Goal: Task Accomplishment & Management: Use online tool/utility

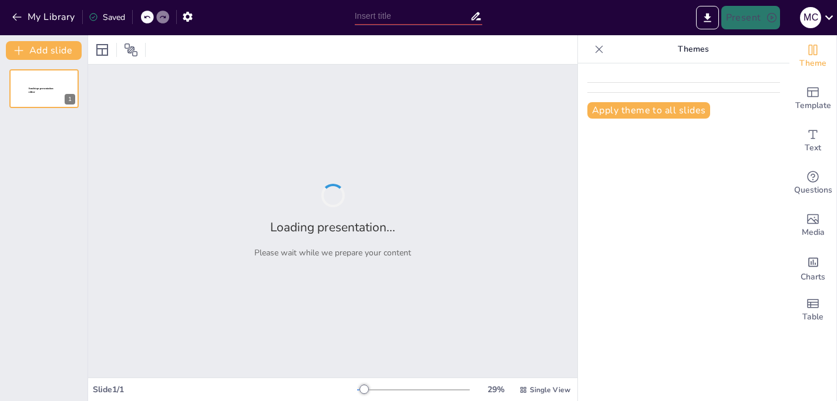
type input "New Sendsteps"
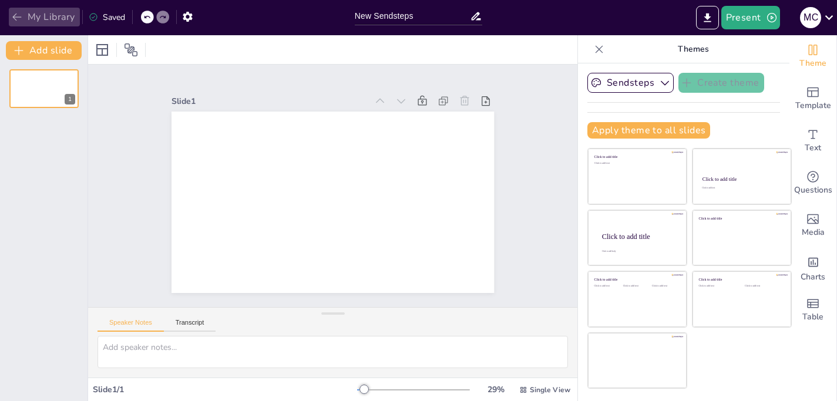
click at [14, 13] on icon "button" at bounding box center [17, 17] width 12 height 12
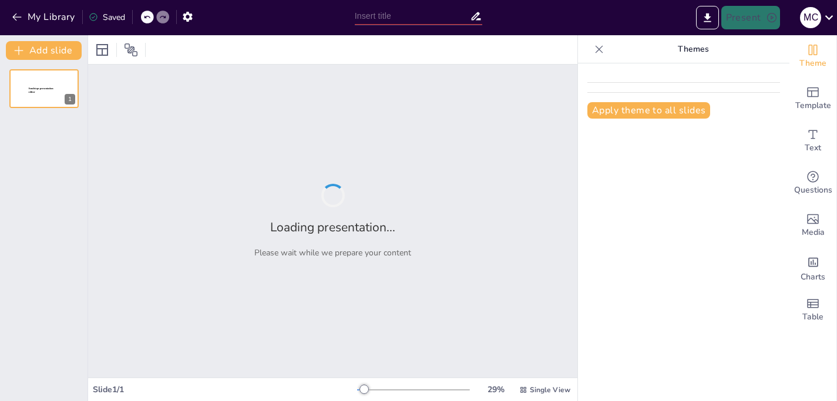
type input "Avances en el Tratamiento del [MEDICAL_DATA]: Un Enfoque Multidisciplinario"
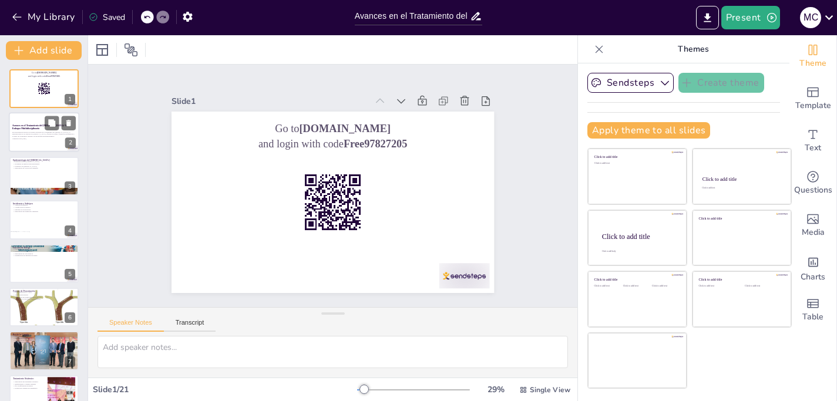
click at [44, 138] on p "Generated with [URL]" at bounding box center [43, 139] width 63 height 2
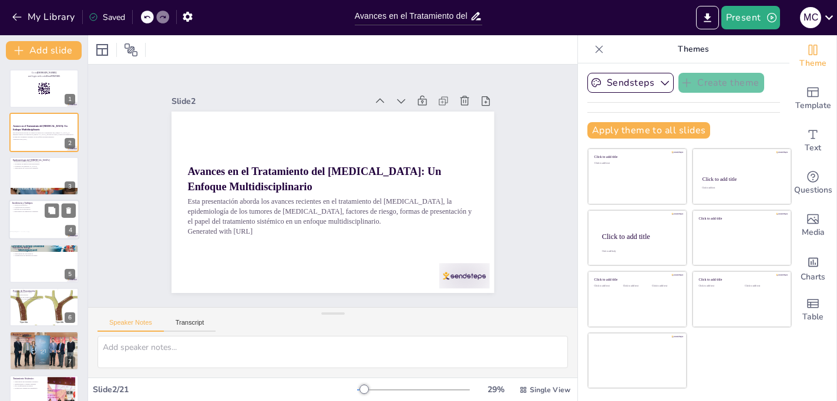
checkbox input "true"
click at [42, 228] on div at bounding box center [44, 220] width 70 height 40
type textarea "La variación geográfica en la incidencia del [MEDICAL_DATA] resalta la importan…"
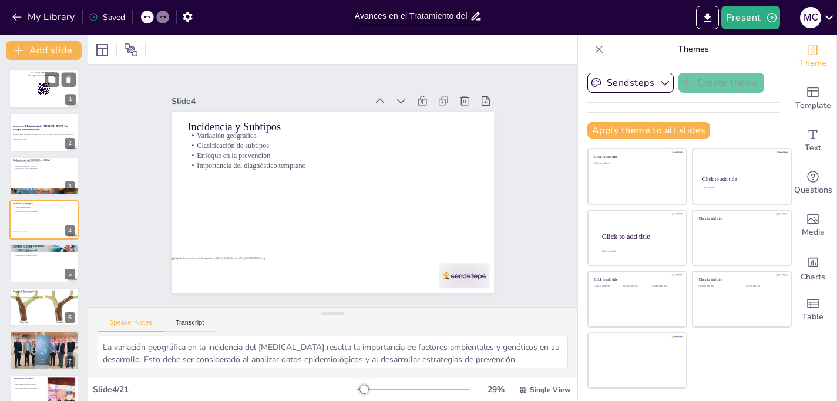
checkbox input "true"
click at [48, 93] on rect at bounding box center [48, 93] width 1 height 2
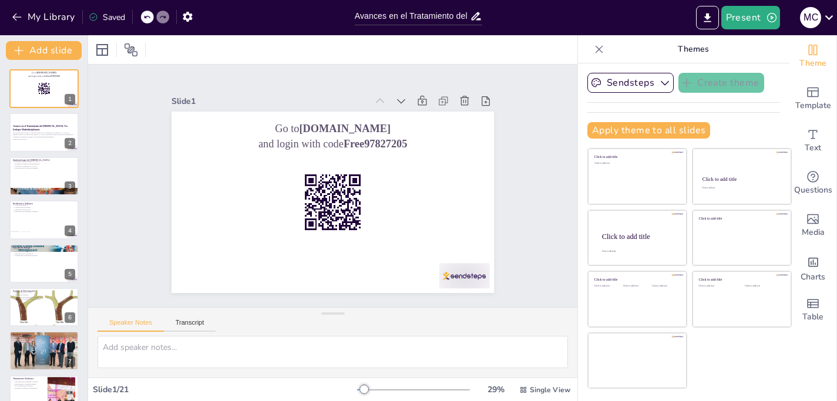
checkbox input "true"
click at [755, 18] on button "Present" at bounding box center [750, 17] width 59 height 23
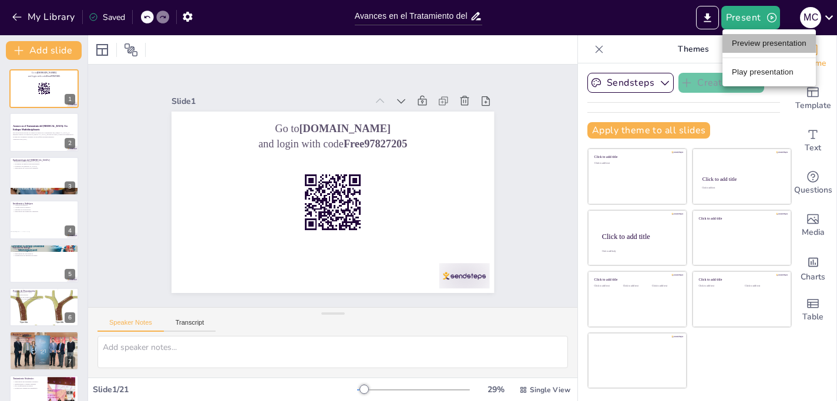
click at [768, 45] on li "Preview presentation" at bounding box center [768, 43] width 93 height 19
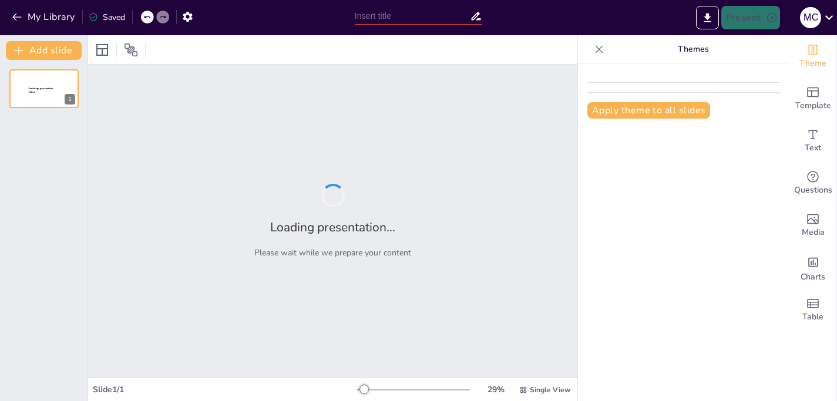
type input "Avances en el Tratamiento del [MEDICAL_DATA]: Un Enfoque Multidisciplinario"
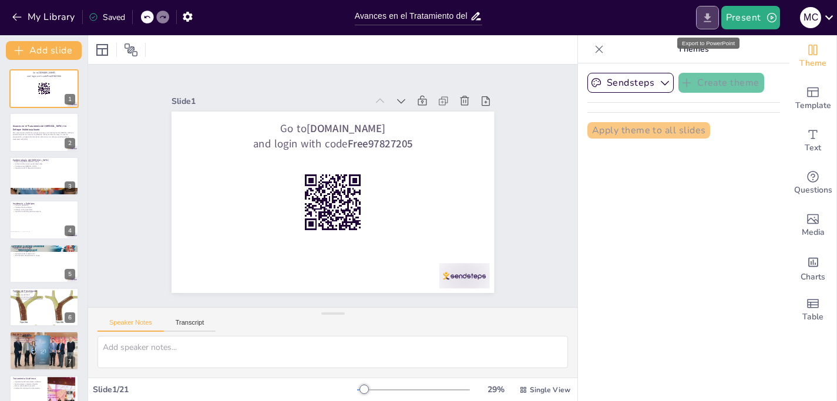
click at [703, 23] on icon "Export to PowerPoint" at bounding box center [707, 18] width 12 height 12
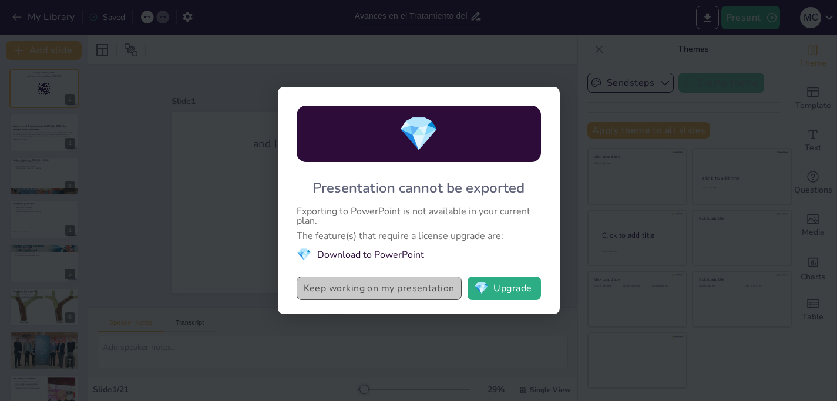
click at [429, 295] on button "Keep working on my presentation" at bounding box center [379, 288] width 165 height 23
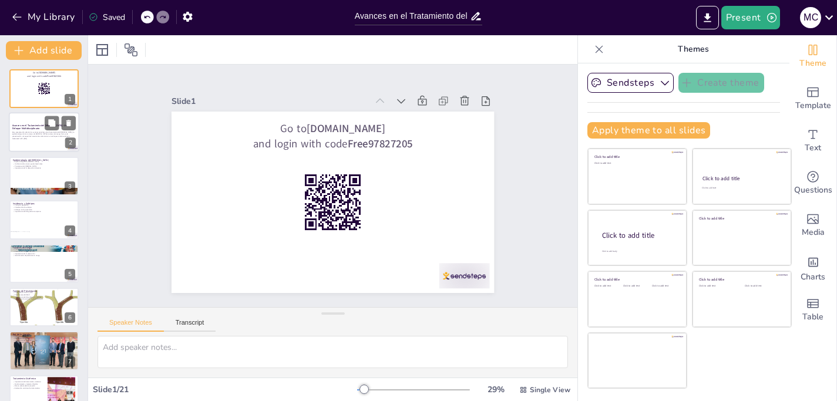
click at [48, 138] on p "Generated with [URL]" at bounding box center [43, 139] width 63 height 2
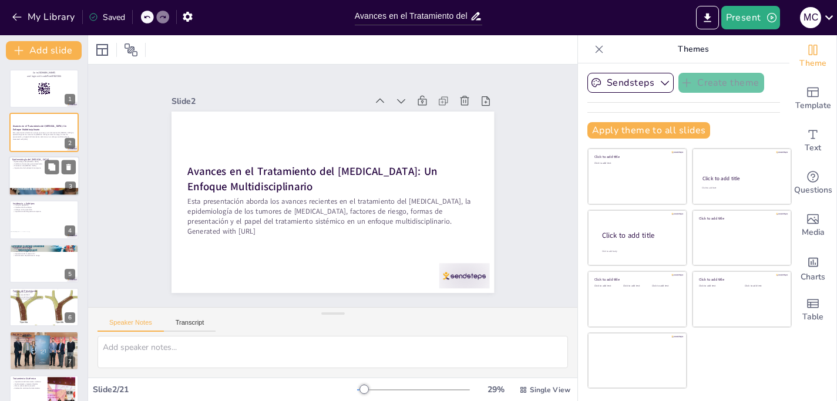
checkbox input "true"
click at [30, 172] on div at bounding box center [44, 176] width 70 height 40
type textarea "Lo ipsumdolorsit ame consecteturadipis el seddoei temp incididun ut laboreet do…"
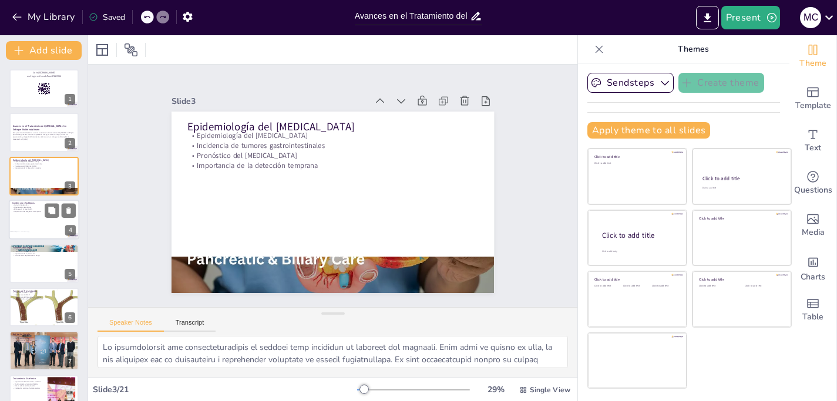
checkbox input "true"
click at [38, 217] on div at bounding box center [44, 220] width 70 height 40
type textarea "La variación geográfica en la incidencia del [MEDICAL_DATA] resalta la importan…"
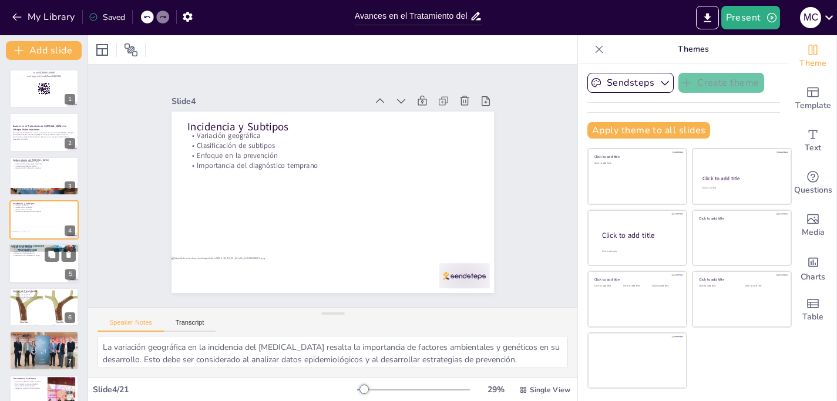
checkbox input "true"
click at [41, 278] on div at bounding box center [44, 264] width 70 height 40
type textarea "Loremipsumd sit ametcons ad elit seddoe te incididuntu labo et doloremagna aliq…"
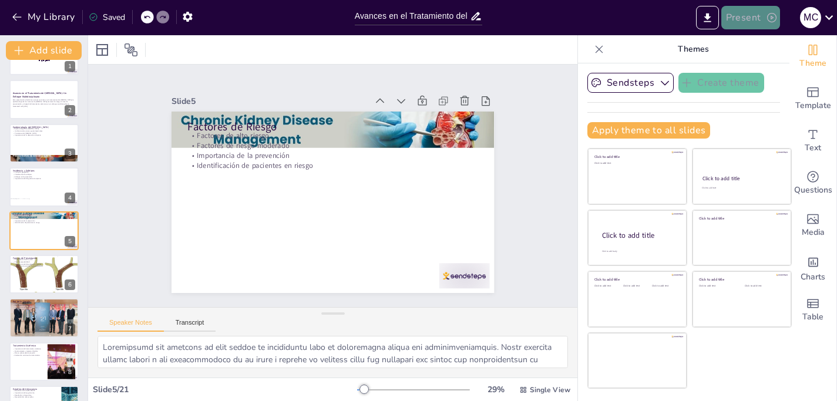
click at [769, 16] on icon "button" at bounding box center [772, 18] width 12 height 12
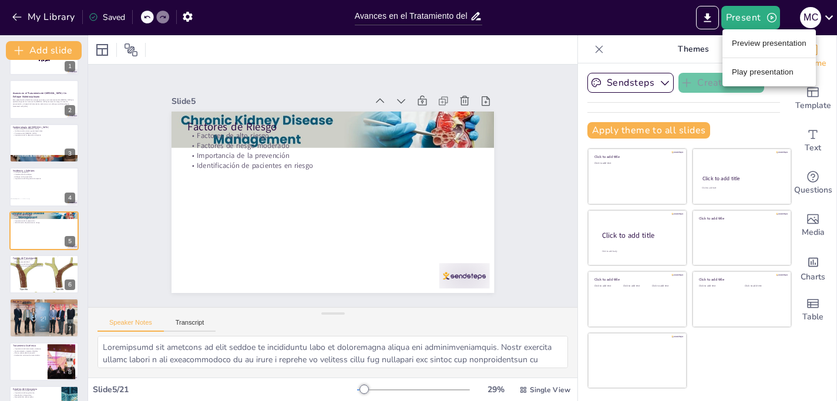
click at [763, 70] on li "Play presentation" at bounding box center [768, 72] width 93 height 19
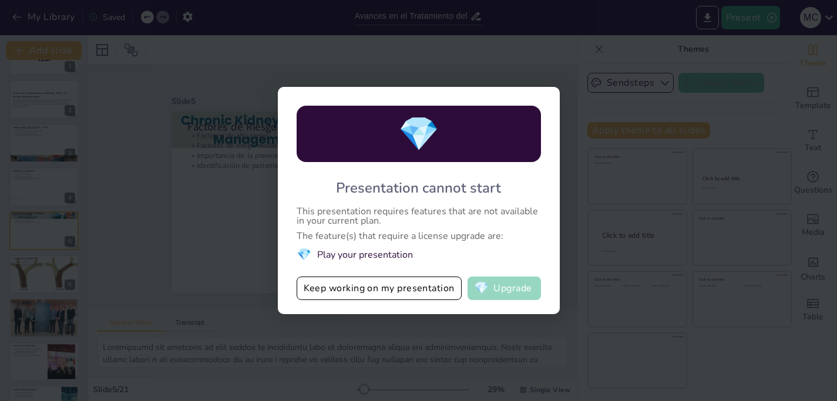
click at [489, 285] on button "💎 Upgrade" at bounding box center [503, 288] width 73 height 23
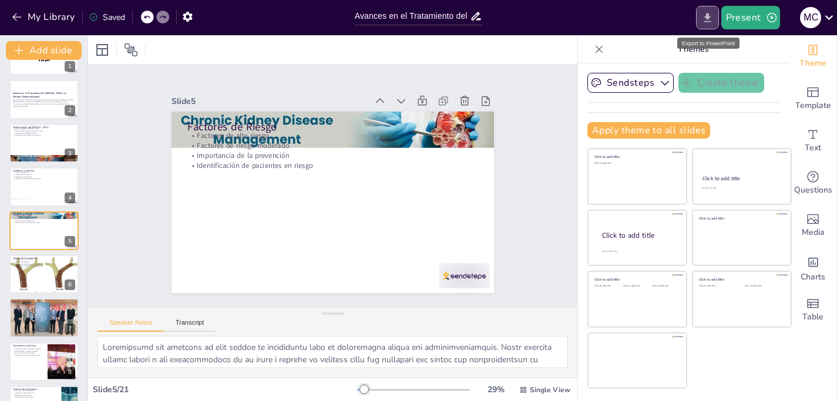
click at [713, 21] on icon "Export to PowerPoint" at bounding box center [707, 18] width 12 height 12
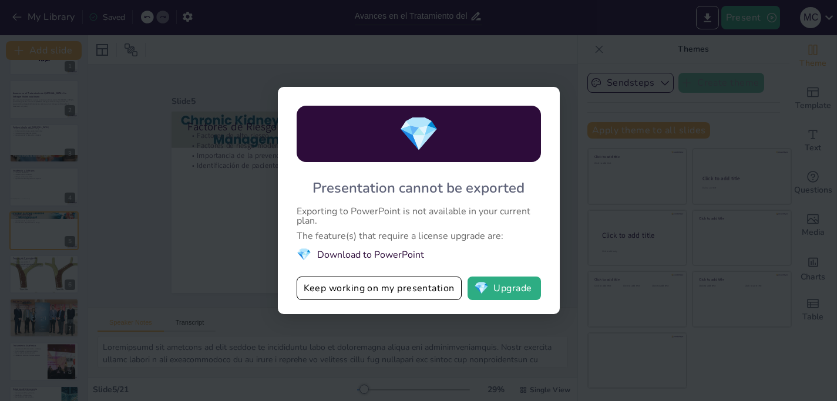
click at [349, 254] on li "💎 Download to PowerPoint" at bounding box center [419, 255] width 244 height 16
click at [420, 252] on li "💎 Download to PowerPoint" at bounding box center [419, 255] width 244 height 16
click at [608, 193] on div "💎 Presentation cannot be exported Exporting to PowerPoint is not available in y…" at bounding box center [418, 200] width 837 height 401
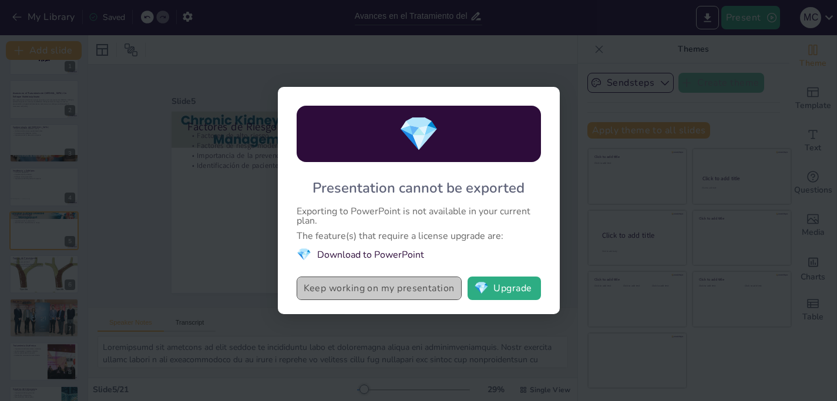
click at [435, 295] on button "Keep working on my presentation" at bounding box center [379, 288] width 165 height 23
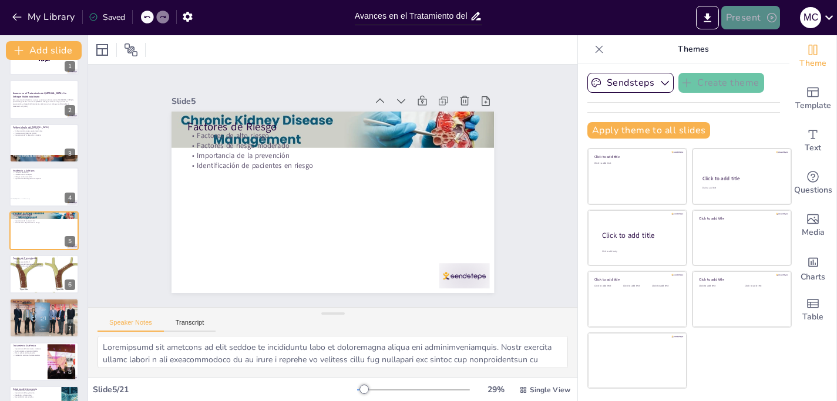
click at [761, 18] on button "Present" at bounding box center [750, 17] width 59 height 23
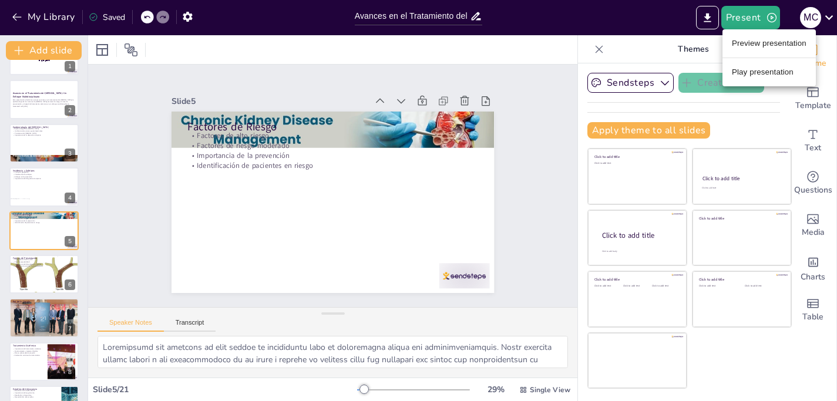
click at [760, 74] on li "Play presentation" at bounding box center [768, 72] width 93 height 19
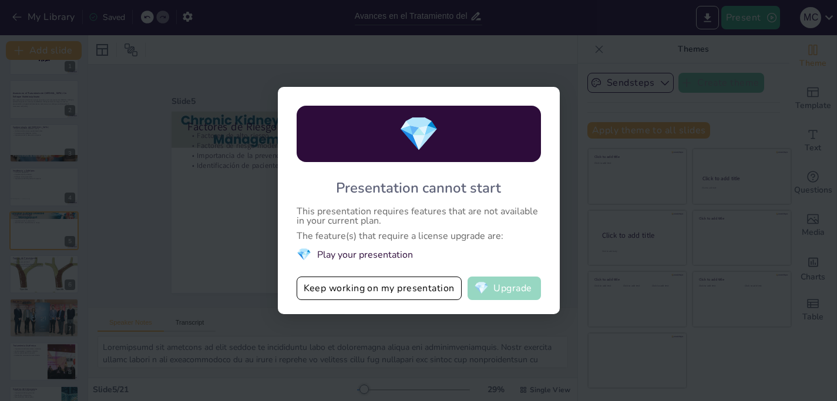
click at [509, 292] on button "💎 Upgrade" at bounding box center [503, 288] width 73 height 23
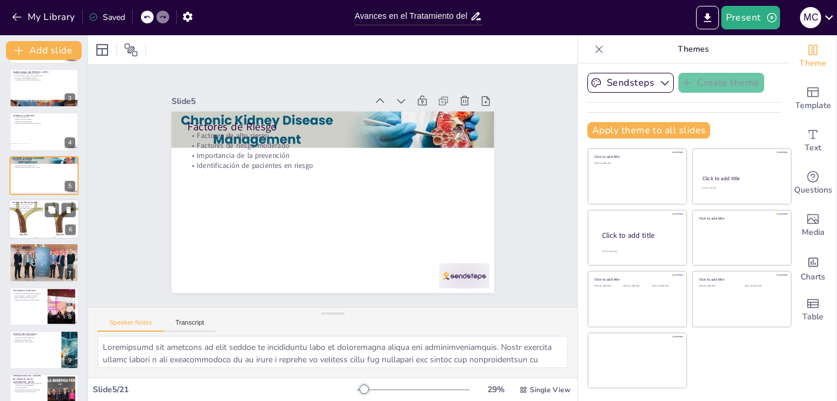
scroll to position [89, 0]
checkbox input "true"
click at [46, 257] on button at bounding box center [52, 253] width 14 height 14
type textarea "La cirugía sigue siendo una piedra angular en el tratamiento del [MEDICAL_DATA]…"
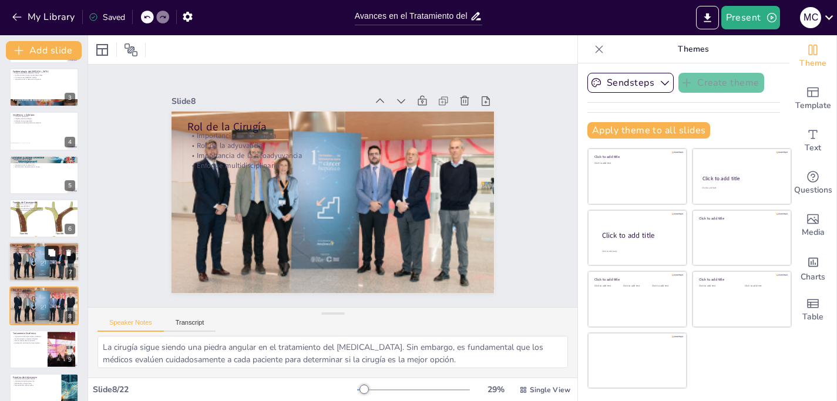
scroll to position [164, 0]
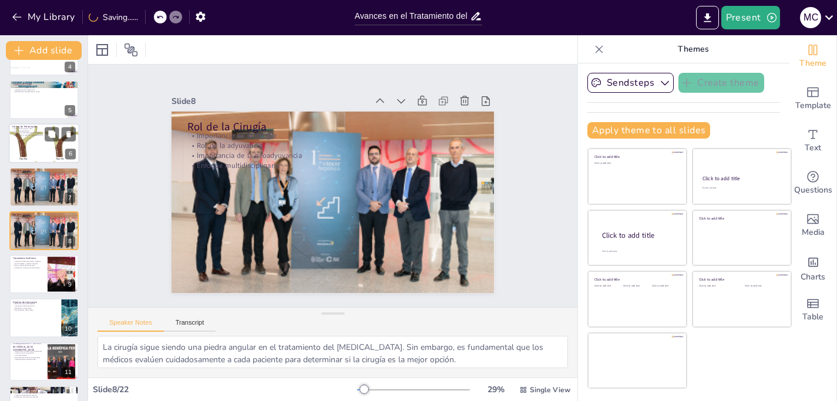
checkbox input "true"
click at [53, 149] on div at bounding box center [44, 143] width 70 height 105
type textarea "La comprensión de las formas de presentación del [MEDICAL_DATA], especialmente …"
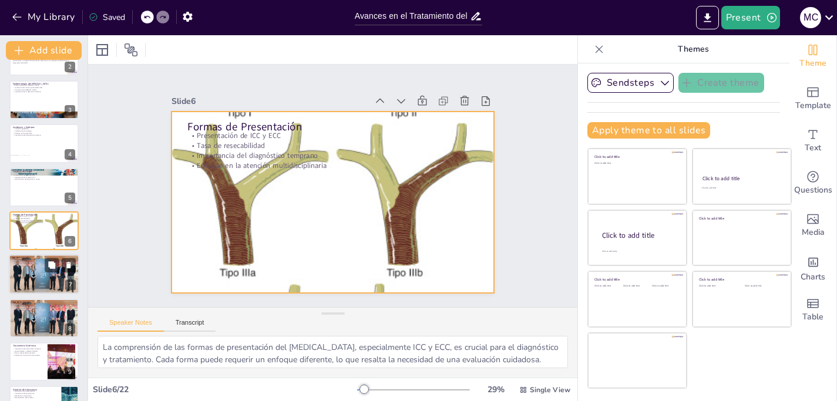
checkbox input "true"
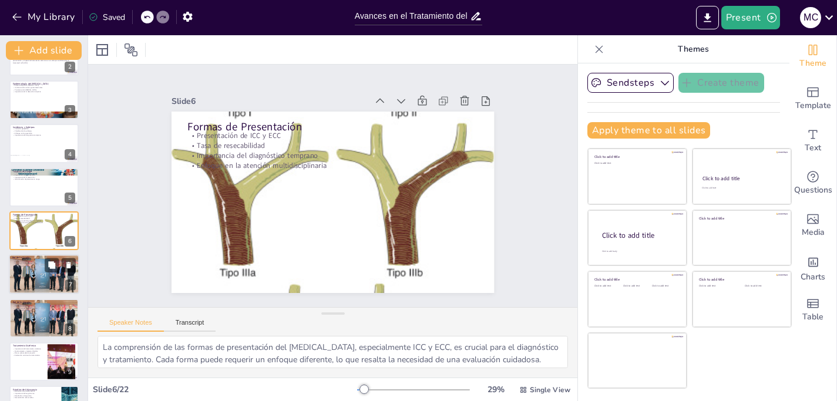
click at [51, 279] on div at bounding box center [44, 274] width 70 height 47
type textarea "La cirugía sigue siendo una piedra angular en el tratamiento del [MEDICAL_DATA]…"
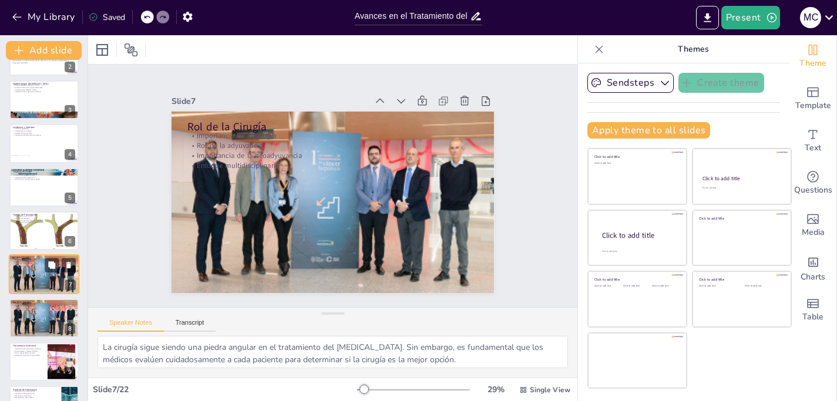
scroll to position [120, 0]
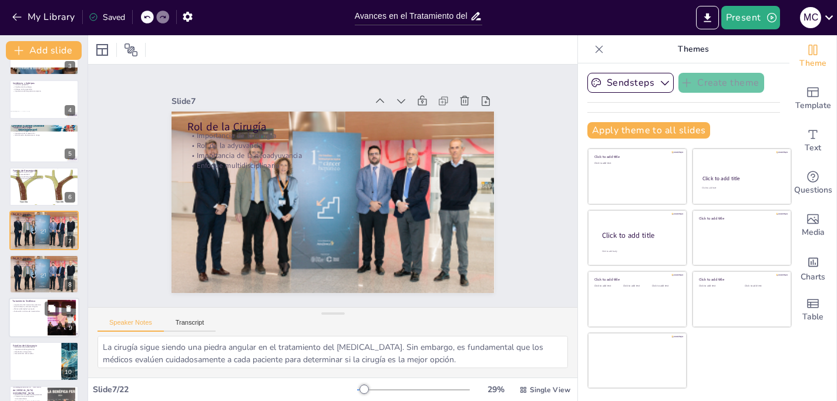
checkbox input "true"
click at [46, 317] on div at bounding box center [44, 318] width 70 height 40
type textarea "El tratamiento sistémico es esencial para el manejo del [MEDICAL_DATA], especia…"
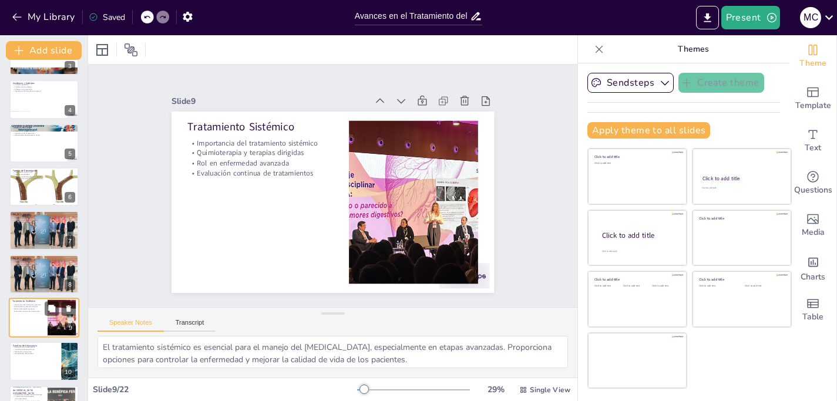
scroll to position [207, 0]
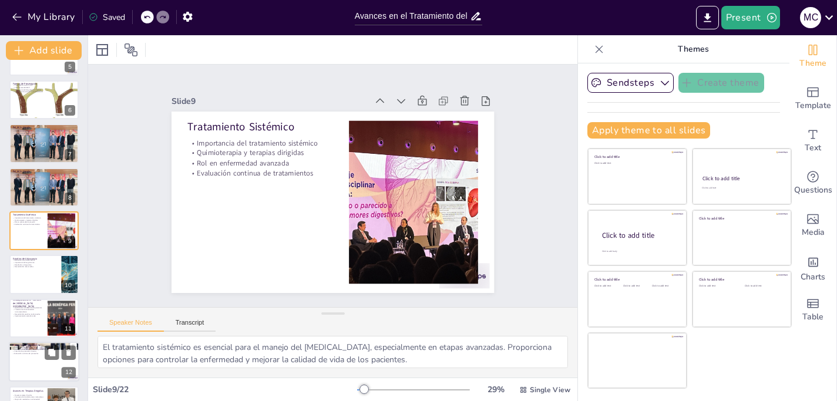
checkbox input "true"
click at [40, 362] on div at bounding box center [44, 362] width 70 height 40
type textarea "La estandarización del manejo de pacientes es clave para garantizar que todos r…"
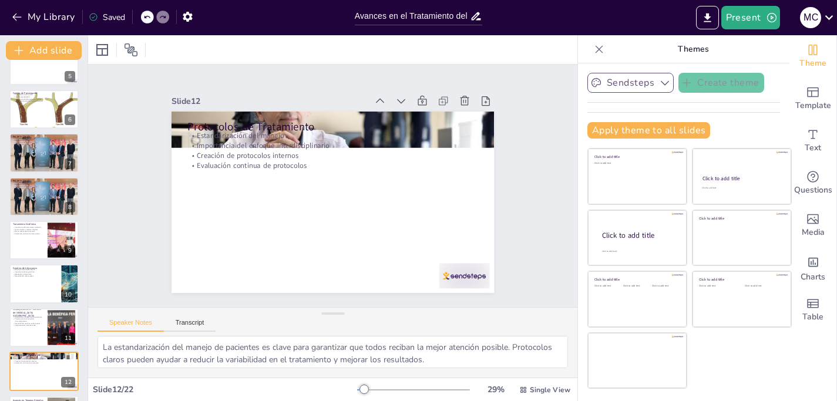
scroll to position [197, 0]
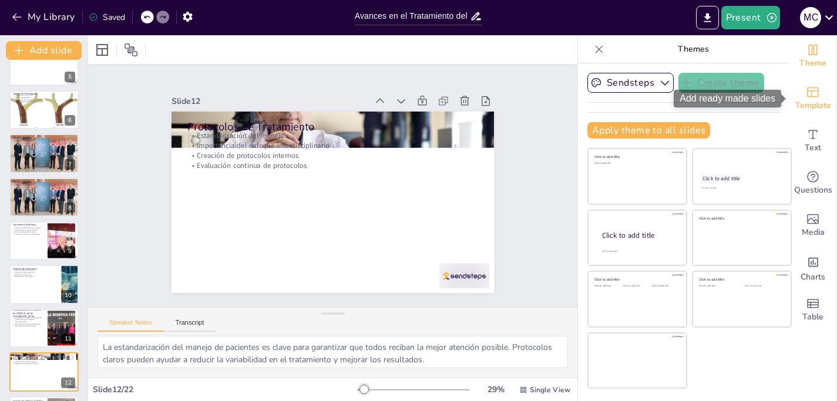
click at [810, 101] on span "Template" at bounding box center [813, 105] width 36 height 13
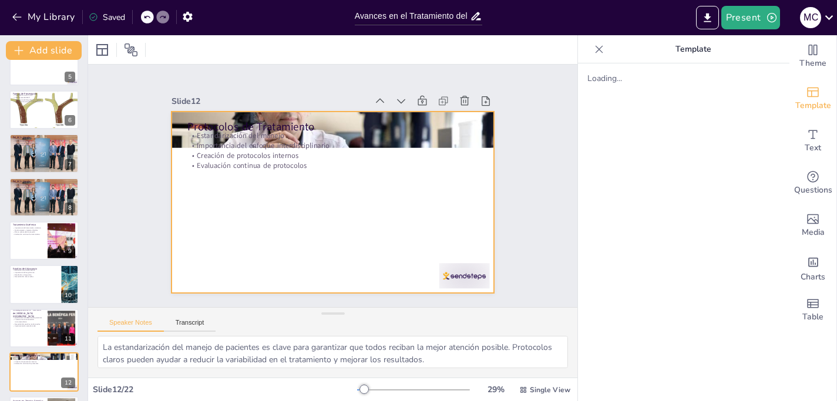
checkbox input "true"
